Goal: Task Accomplishment & Management: Manage account settings

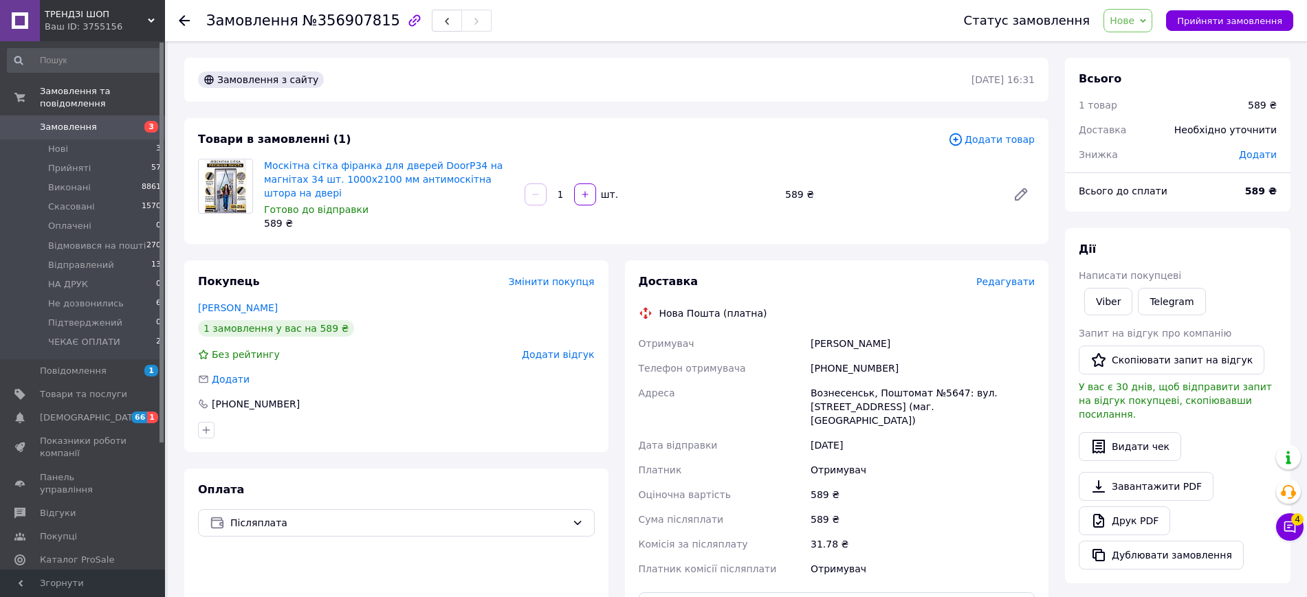
click at [1134, 23] on span "Нове" at bounding box center [1121, 20] width 25 height 11
click at [1164, 161] on li "ЧЕКАЄ ОПЛАТИ" at bounding box center [1159, 156] width 111 height 21
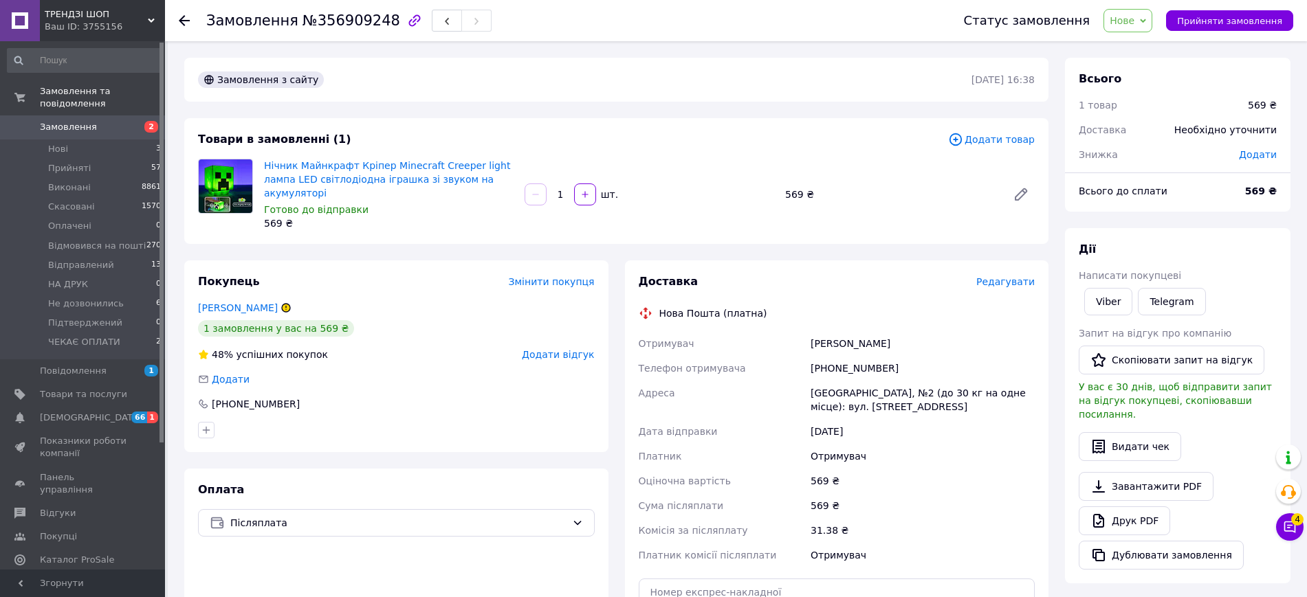
drag, startPoint x: 936, startPoint y: 5, endPoint x: 929, endPoint y: 10, distance: 8.8
click at [936, 5] on div "Замовлення №356909248" at bounding box center [571, 20] width 730 height 41
click at [1129, 18] on span "Нове" at bounding box center [1121, 20] width 25 height 11
click at [1144, 117] on li "Не дозвонились" at bounding box center [1159, 115] width 111 height 21
